Goal: Task Accomplishment & Management: Complete application form

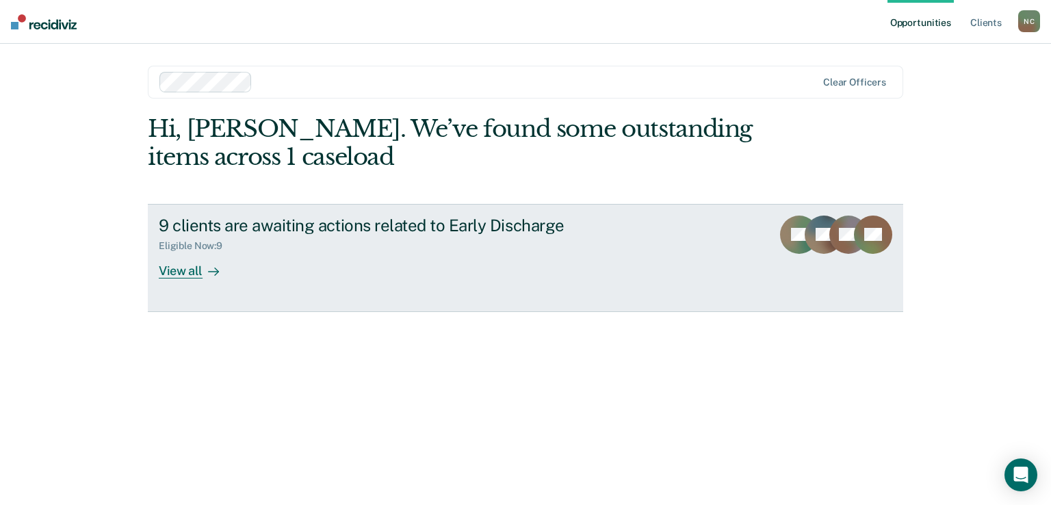
click at [196, 275] on div "View all" at bounding box center [197, 265] width 77 height 27
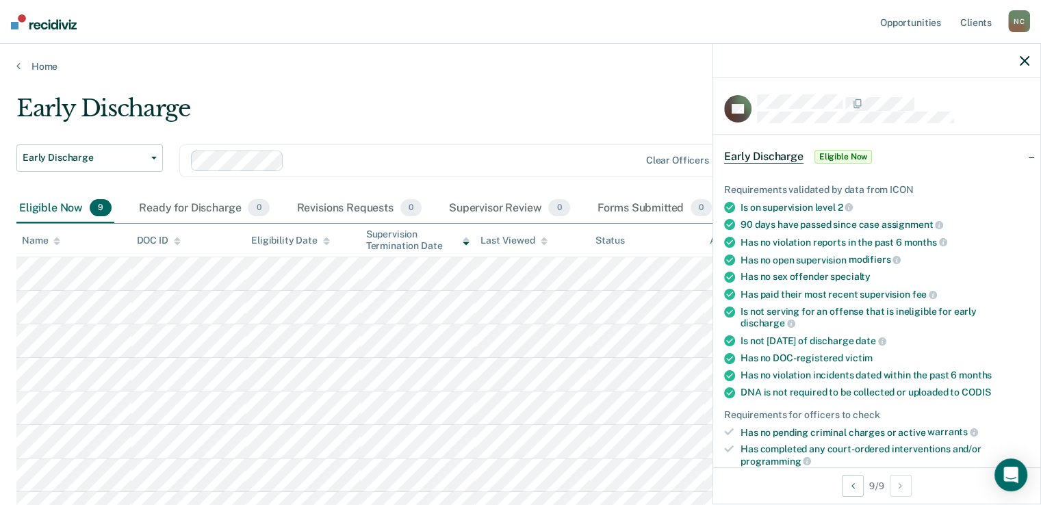
click at [1030, 60] on div at bounding box center [876, 61] width 327 height 34
click at [1023, 57] on icon "button" at bounding box center [1025, 61] width 10 height 10
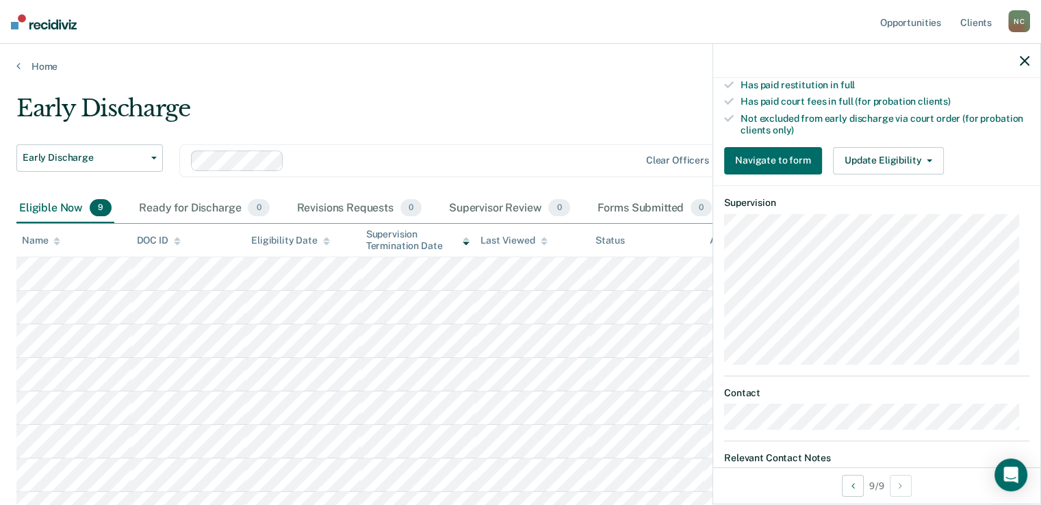
scroll to position [370, 0]
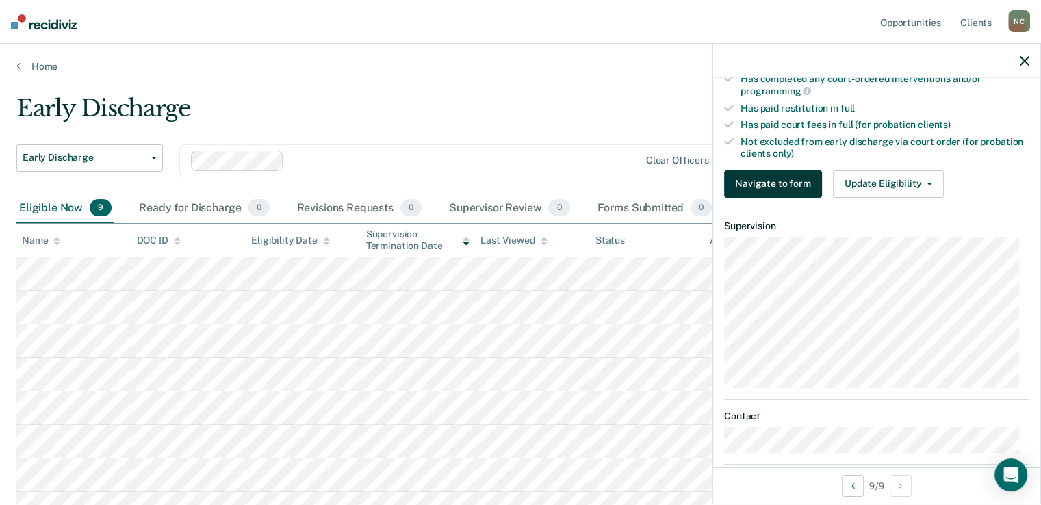
click at [782, 187] on button "Navigate to form" at bounding box center [773, 183] width 98 height 27
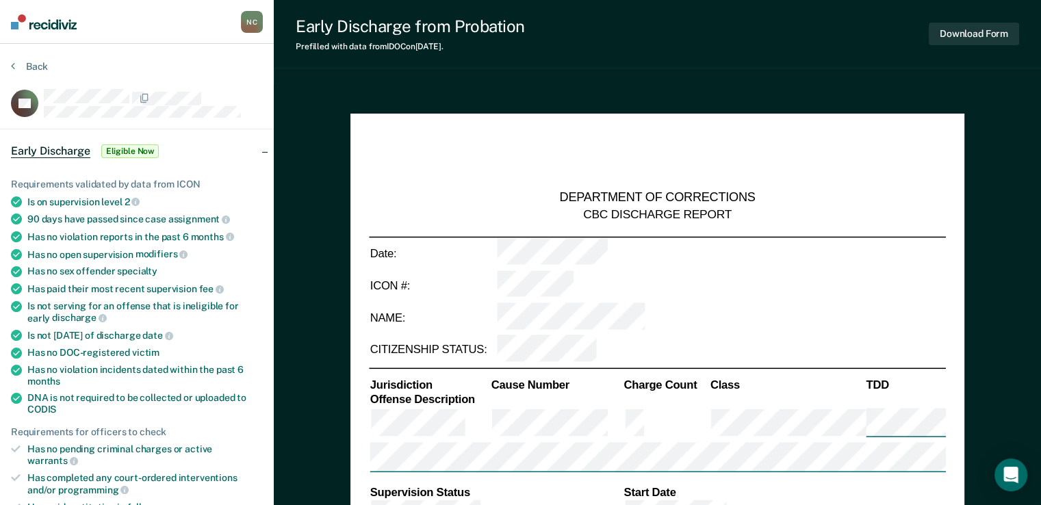
click at [264, 150] on div "Early Discharge Eligible Now" at bounding box center [137, 151] width 274 height 44
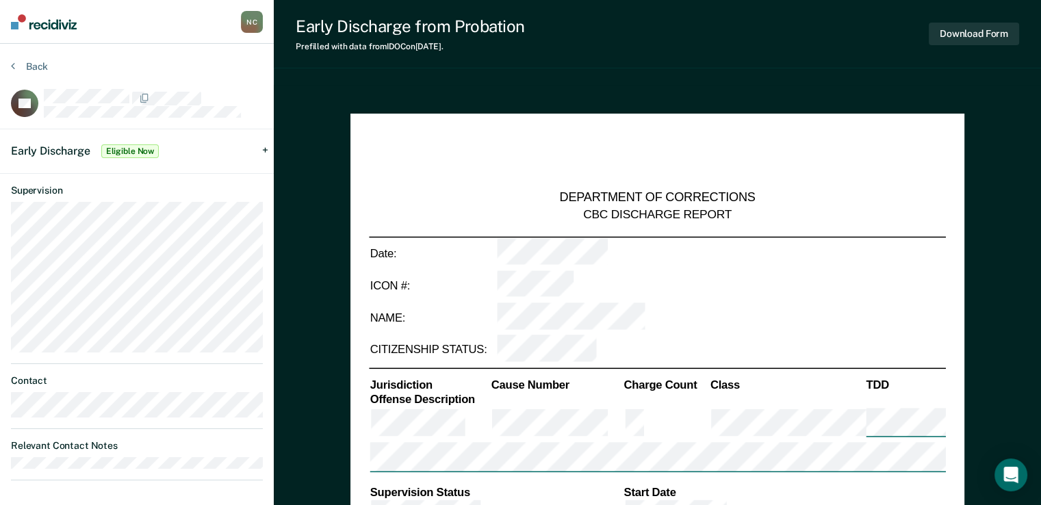
click at [118, 144] on span "Eligible Now" at bounding box center [130, 151] width 58 height 14
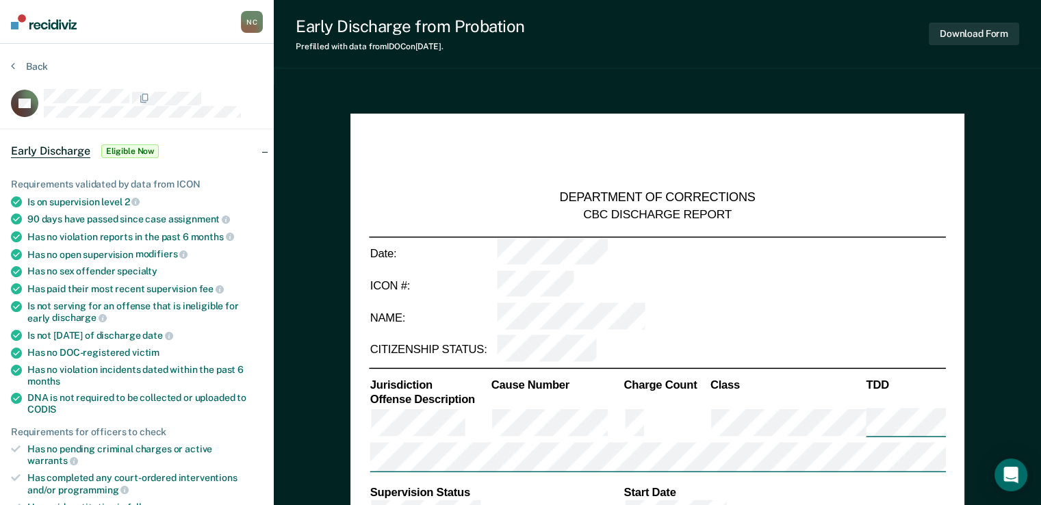
click at [118, 151] on span "Eligible Now" at bounding box center [130, 151] width 58 height 14
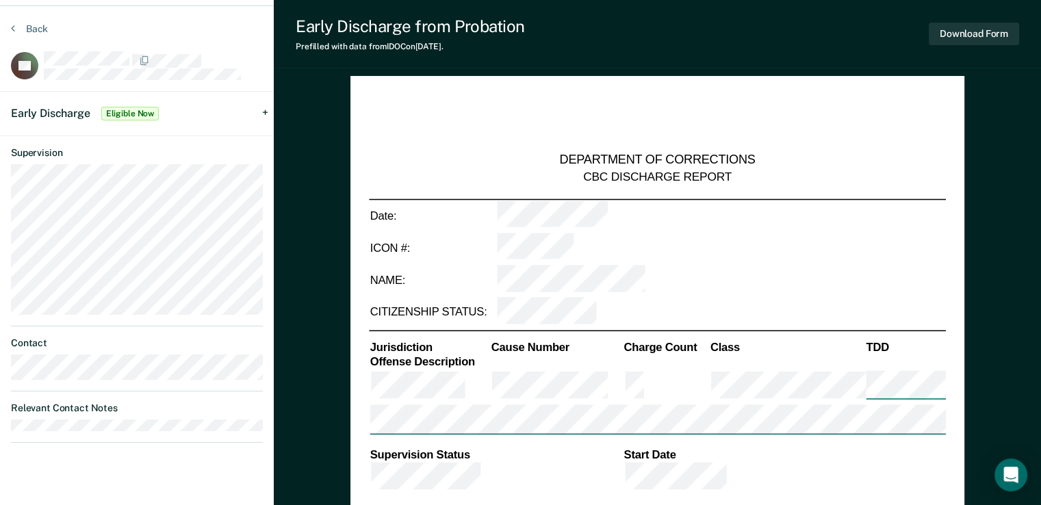
scroll to position [68, 0]
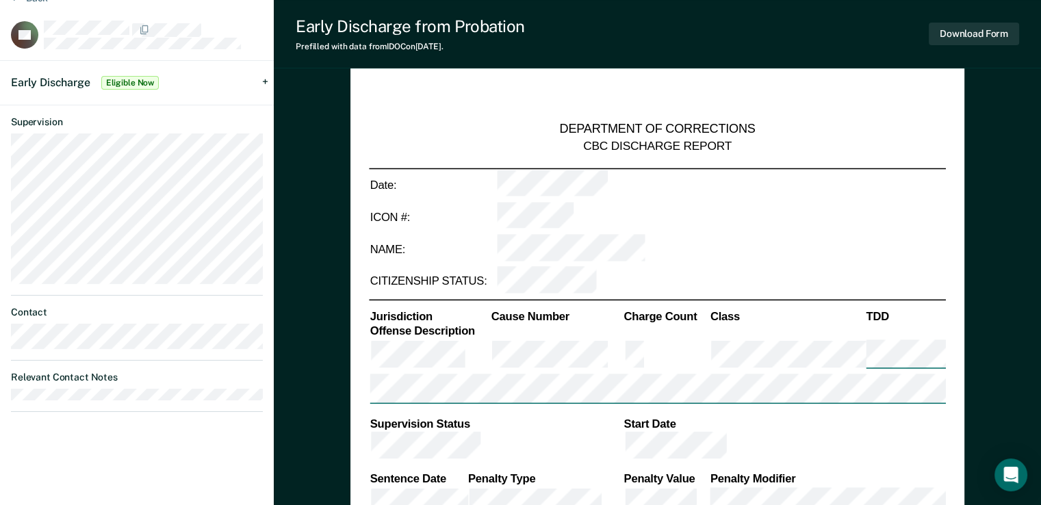
click at [266, 80] on div "Early Discharge Eligible Now" at bounding box center [137, 83] width 274 height 44
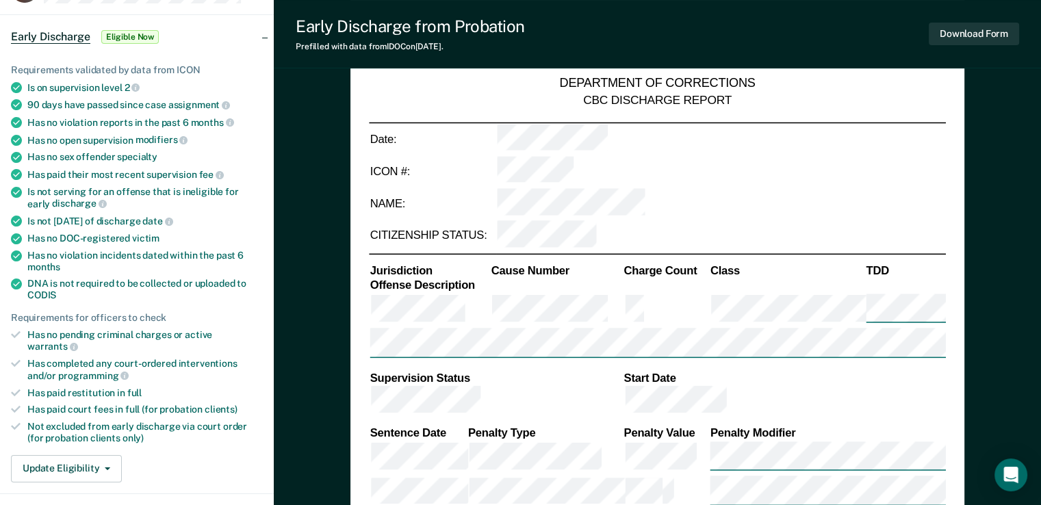
scroll to position [137, 0]
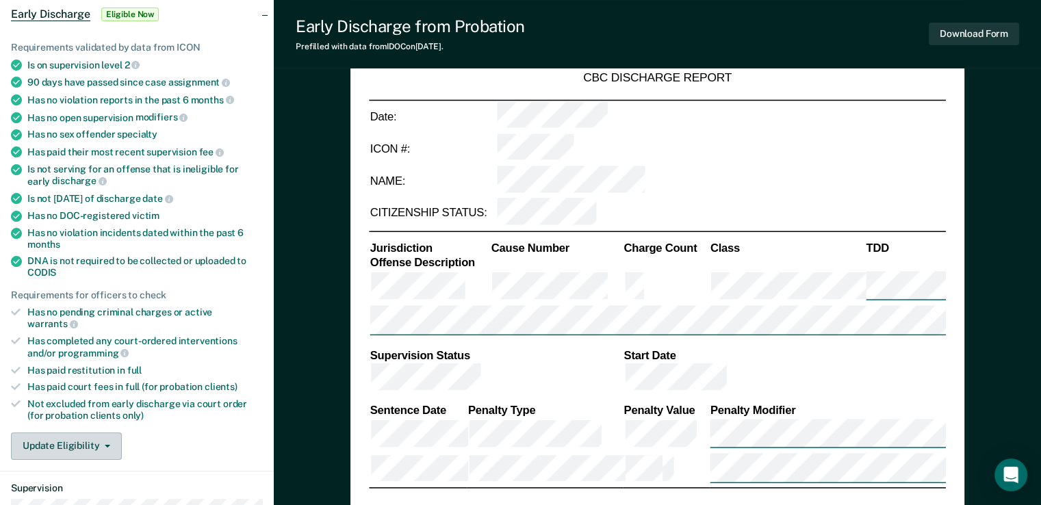
click at [75, 433] on button "Update Eligibility" at bounding box center [66, 445] width 111 height 27
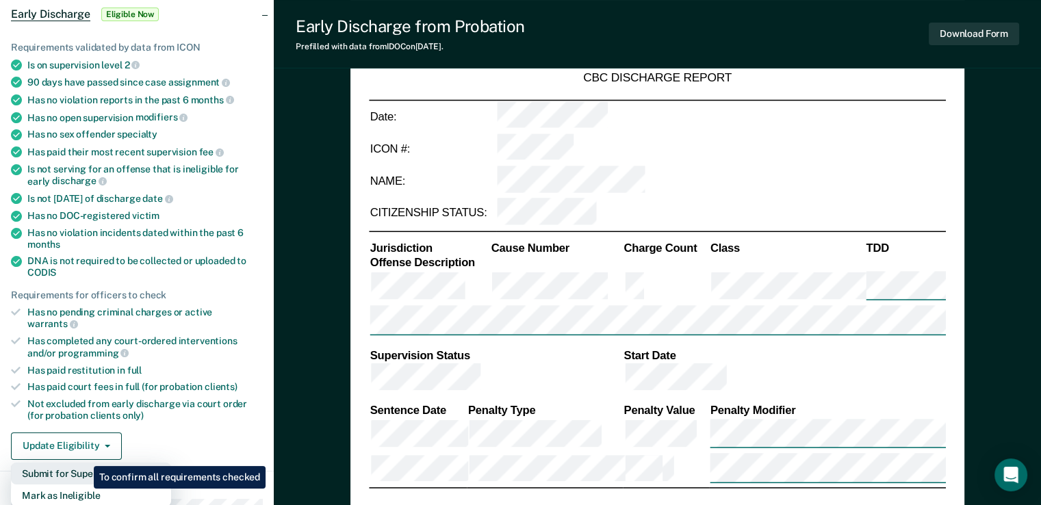
click at [83, 463] on button "Submit for Supervisor Approval" at bounding box center [91, 474] width 160 height 22
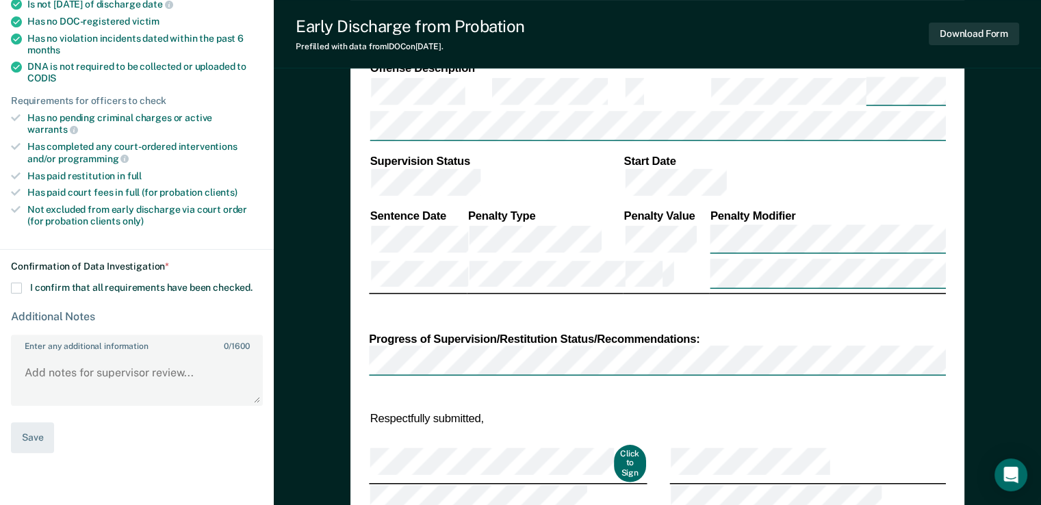
scroll to position [342, 0]
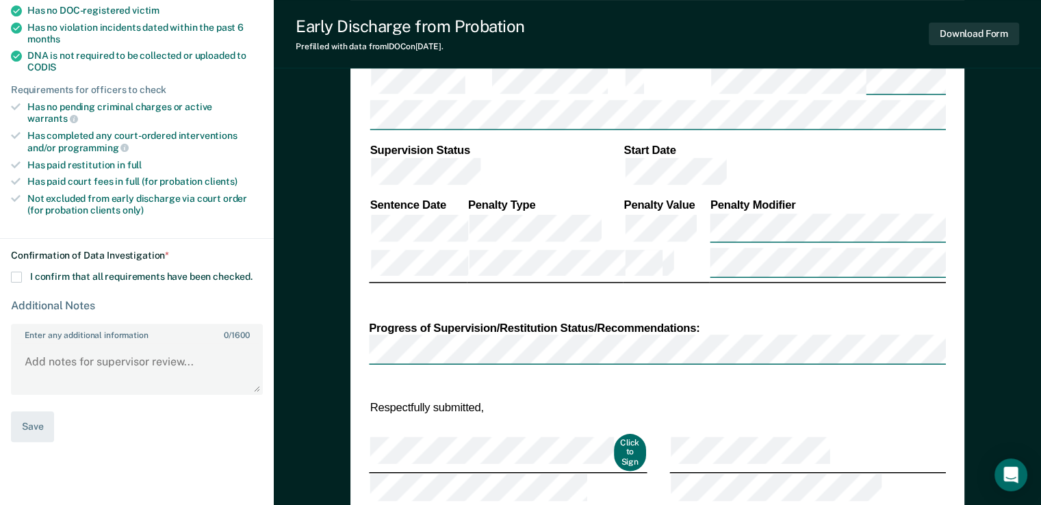
click at [18, 272] on span at bounding box center [16, 277] width 11 height 11
click at [253, 272] on input "I confirm that all requirements have been checked." at bounding box center [253, 272] width 0 height 0
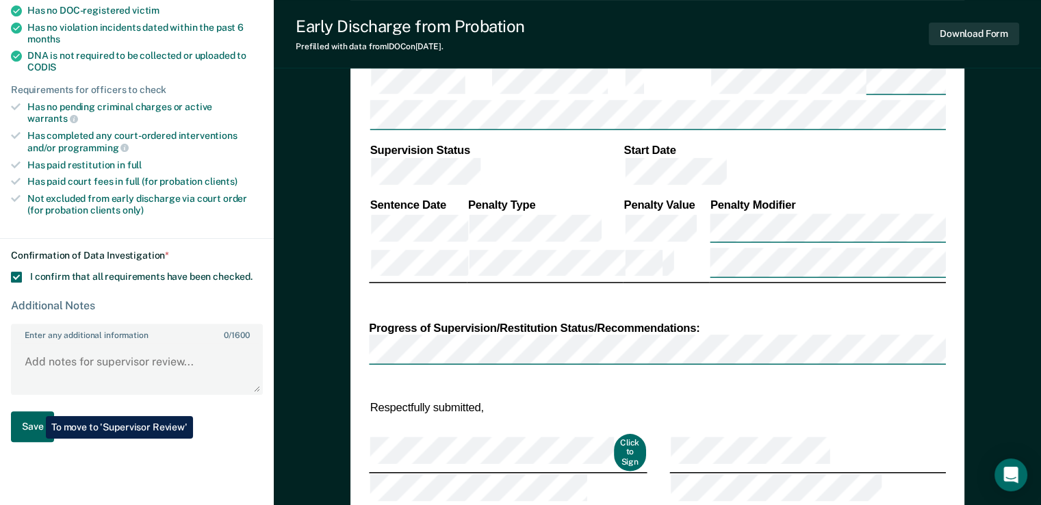
click at [36, 411] on button "Save" at bounding box center [32, 426] width 43 height 31
type textarea "x"
